Goal: Task Accomplishment & Management: Use online tool/utility

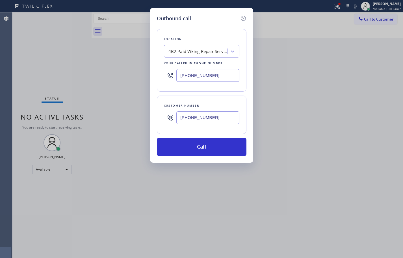
click at [397, 186] on div "Outbound call Location 4B2.Paid Viking Repair Service Your caller id phone numb…" at bounding box center [201, 129] width 403 height 258
click at [245, 19] on icon at bounding box center [243, 18] width 7 height 7
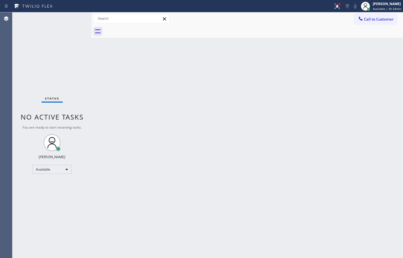
drag, startPoint x: 378, startPoint y: 11, endPoint x: 378, endPoint y: 15, distance: 4.2
click at [378, 11] on div "[PERSON_NAME] Available | 3h 54min" at bounding box center [381, 6] width 44 height 12
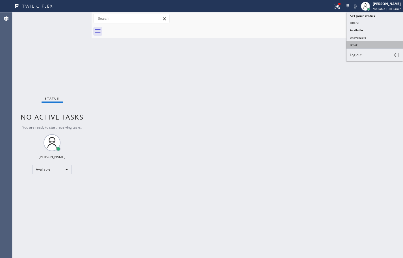
click at [367, 42] on button "Break" at bounding box center [374, 44] width 56 height 7
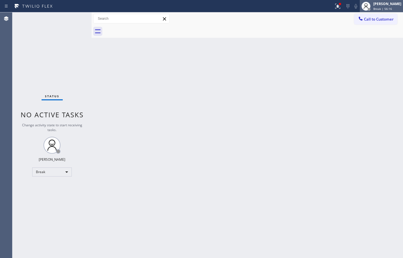
drag, startPoint x: 395, startPoint y: 4, endPoint x: 390, endPoint y: 12, distance: 9.2
click at [395, 4] on div "[PERSON_NAME]" at bounding box center [387, 3] width 28 height 5
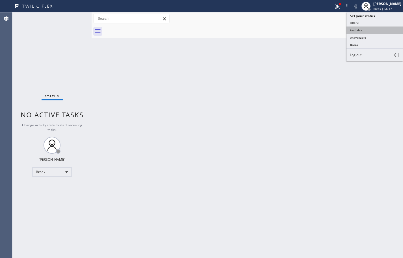
click at [371, 31] on button "Available" at bounding box center [374, 30] width 56 height 7
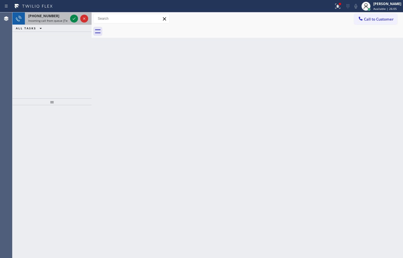
click at [38, 16] on span "[PHONE_NUMBER]" at bounding box center [43, 16] width 31 height 5
click at [76, 17] on icon at bounding box center [74, 18] width 7 height 7
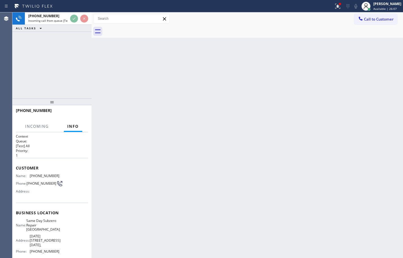
scroll to position [56, 0]
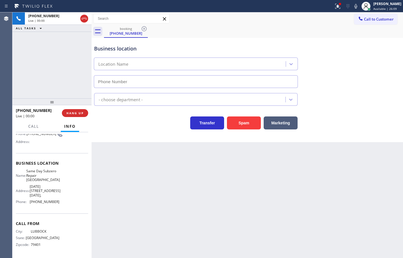
type input "[PHONE_NUMBER]"
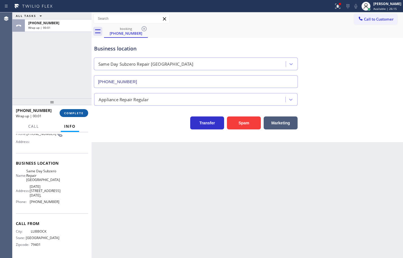
click at [72, 114] on span "COMPLETE" at bounding box center [73, 113] width 19 height 4
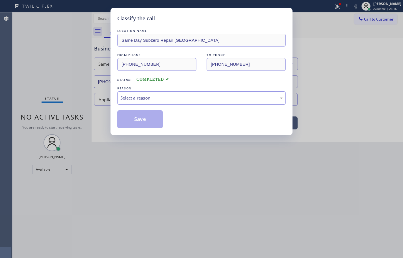
click at [146, 100] on div "Select a reason" at bounding box center [201, 98] width 162 height 6
click at [149, 121] on button "Save" at bounding box center [139, 119] width 45 height 18
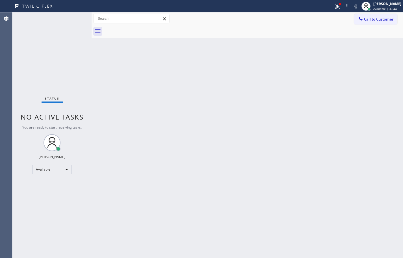
click at [34, 54] on div "Status No active tasks You are ready to start receiving tasks. [PERSON_NAME] Av…" at bounding box center [51, 135] width 79 height 246
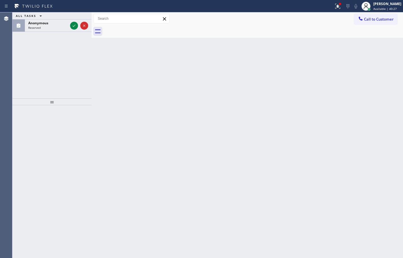
click at [52, 58] on div "ALL TASKS ALL TASKS ACTIVE TASKS TASKS IN WRAP UP Anonymous Reserved" at bounding box center [51, 55] width 79 height 86
click at [75, 24] on icon at bounding box center [74, 25] width 7 height 7
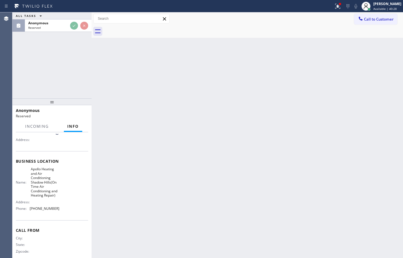
scroll to position [52, 0]
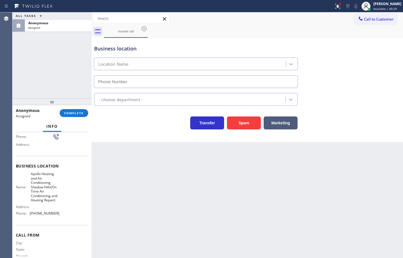
type input "[PHONE_NUMBER]"
click at [79, 112] on span "COMPLETE" at bounding box center [73, 113] width 19 height 4
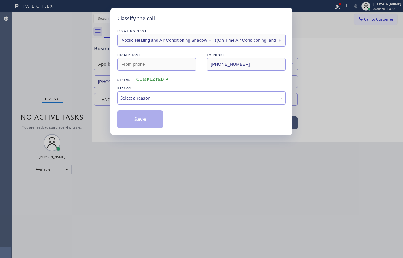
click at [157, 104] on div "Select a reason" at bounding box center [201, 98] width 168 height 13
click at [150, 123] on button "Save" at bounding box center [139, 119] width 45 height 18
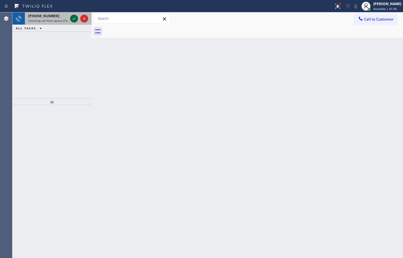
click at [74, 19] on icon at bounding box center [74, 19] width 3 height 2
click at [74, 19] on icon at bounding box center [74, 18] width 7 height 7
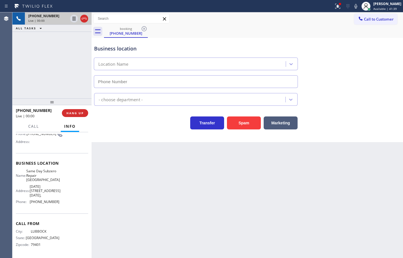
scroll to position [56, 0]
type input "[PHONE_NUMBER]"
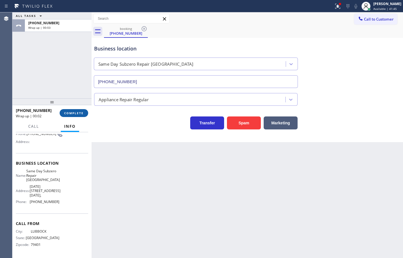
click at [78, 110] on button "COMPLETE" at bounding box center [74, 113] width 29 height 8
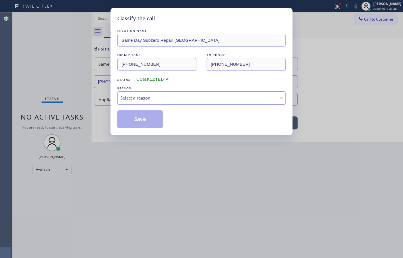
click at [150, 95] on div "Select a reason" at bounding box center [201, 98] width 162 height 6
click at [146, 122] on button "Save" at bounding box center [139, 119] width 45 height 18
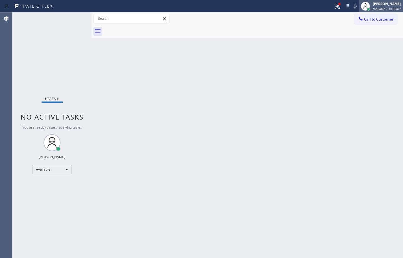
click at [392, 11] on div "[PERSON_NAME] Available | 1h 55min" at bounding box center [381, 6] width 44 height 12
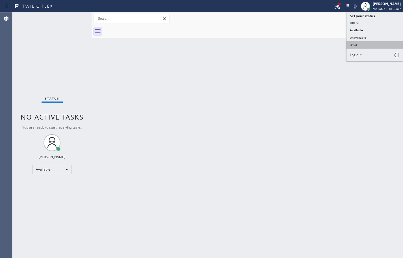
click at [373, 43] on button "Break" at bounding box center [374, 44] width 56 height 7
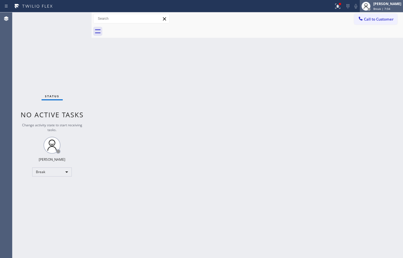
click at [392, 5] on div "[PERSON_NAME]" at bounding box center [387, 3] width 28 height 5
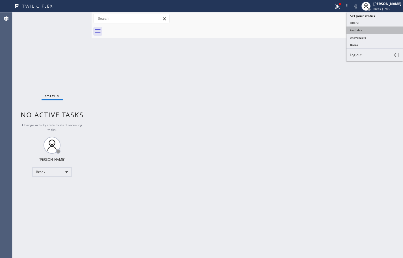
click at [360, 31] on button "Available" at bounding box center [374, 30] width 56 height 7
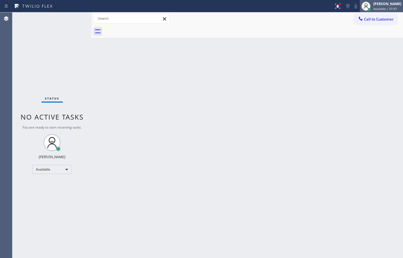
click at [394, 10] on div "Available | 57:37" at bounding box center [387, 9] width 28 height 4
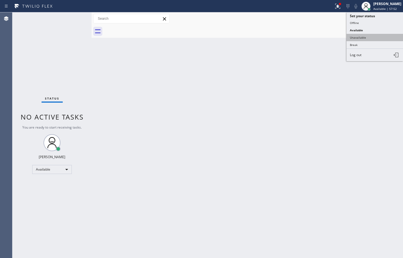
click at [379, 38] on button "Unavailable" at bounding box center [374, 37] width 56 height 7
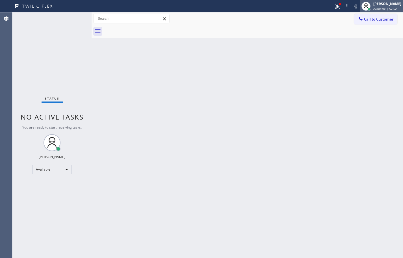
click at [383, 5] on div "[PERSON_NAME]" at bounding box center [387, 3] width 28 height 5
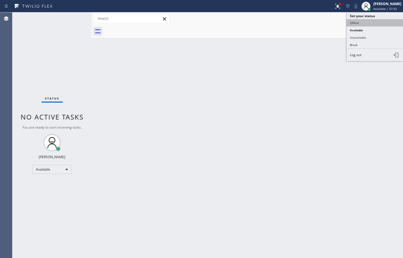
click at [367, 23] on button "Offline" at bounding box center [374, 22] width 56 height 7
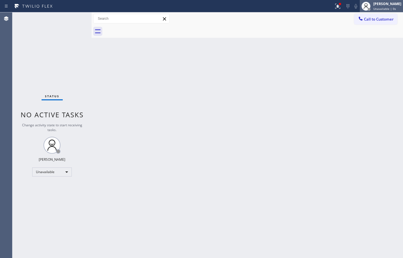
click at [380, 11] on div "[PERSON_NAME] Unavailable | 0s" at bounding box center [381, 6] width 43 height 12
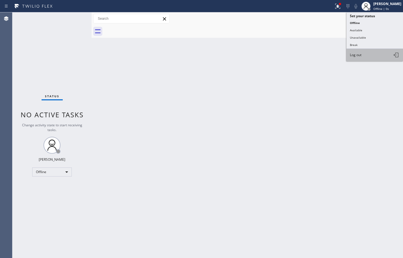
click at [376, 55] on button "Log out" at bounding box center [374, 55] width 56 height 12
